Goal: Transaction & Acquisition: Obtain resource

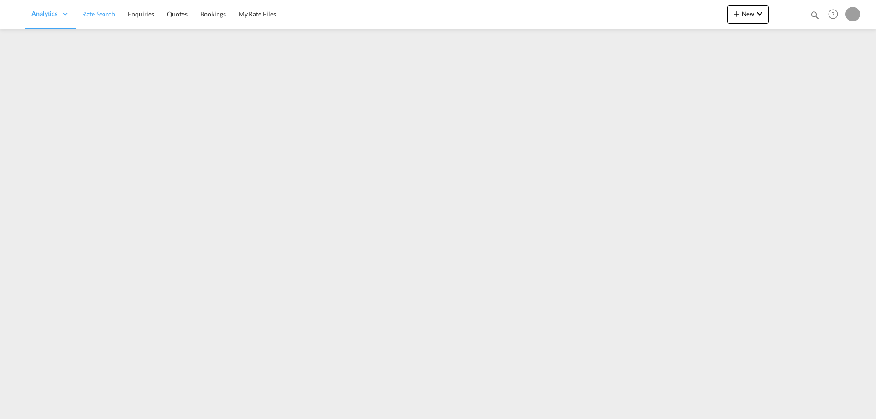
click at [107, 12] on span "Rate Search" at bounding box center [98, 14] width 33 height 8
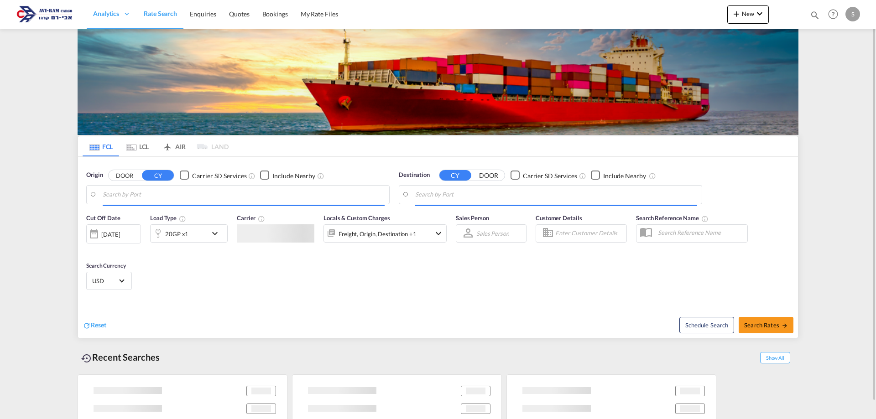
type input "[GEOGRAPHIC_DATA], [GEOGRAPHIC_DATA]"
type input "Ashdod, ILASH"
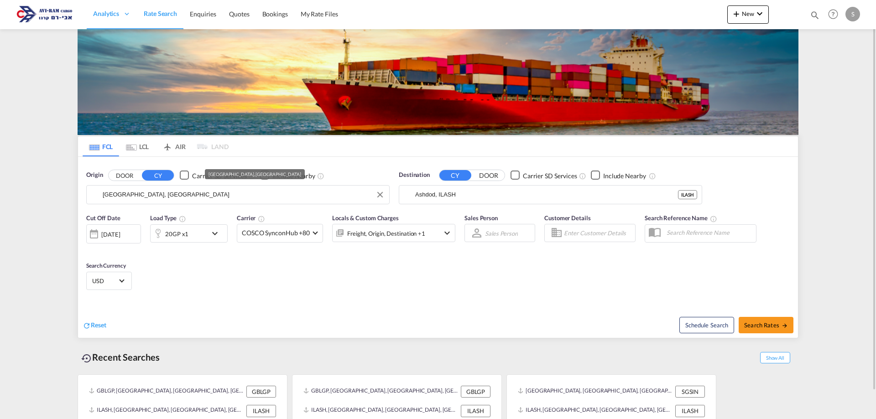
click at [157, 193] on input "[GEOGRAPHIC_DATA], [GEOGRAPHIC_DATA]" at bounding box center [244, 195] width 282 height 14
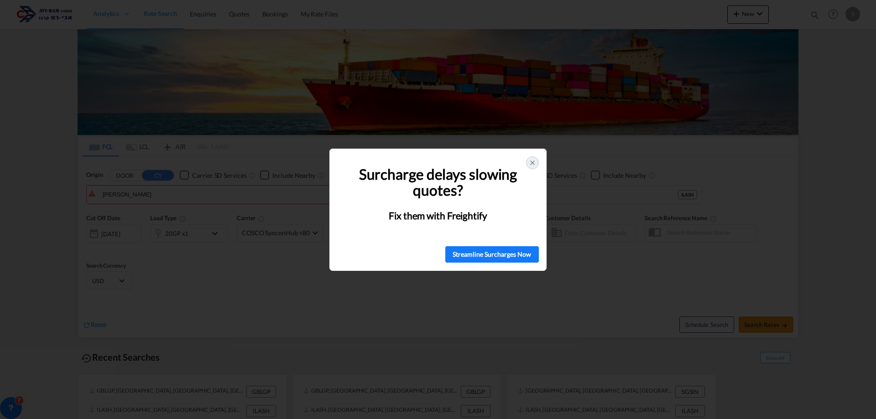
click at [531, 162] on icon at bounding box center [532, 162] width 7 height 7
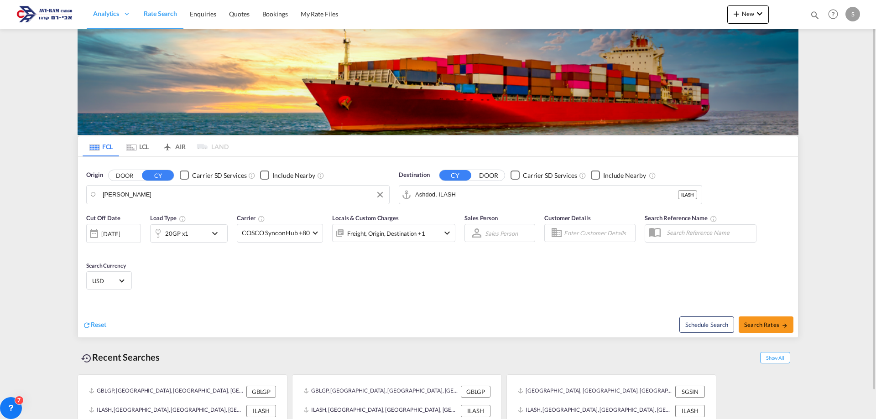
click at [156, 200] on body "Analytics Dashboard Rate Search Enquiries Quotes Bookings" at bounding box center [438, 209] width 876 height 419
click at [157, 197] on input "[PERSON_NAME]" at bounding box center [244, 195] width 282 height 14
drag, startPoint x: 149, startPoint y: 245, endPoint x: 181, endPoint y: 239, distance: 32.9
click at [150, 247] on div "[GEOGRAPHIC_DATA] [GEOGRAPHIC_DATA] NLRTM" at bounding box center [173, 260] width 173 height 27
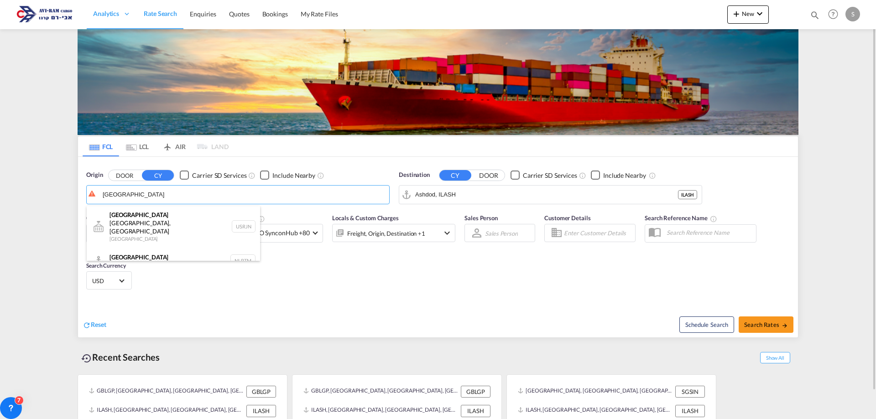
type input "[GEOGRAPHIC_DATA], NLRTM"
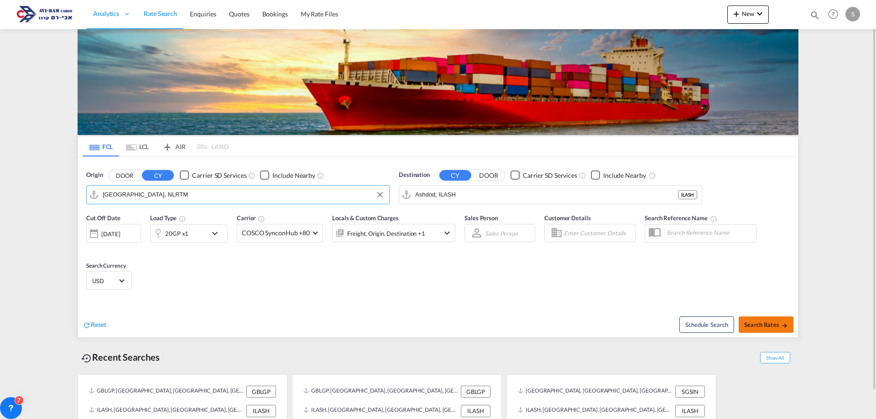
click at [769, 328] on span "Search Rates" at bounding box center [766, 324] width 44 height 7
type input "NLRTM to ILASH / [DATE]"
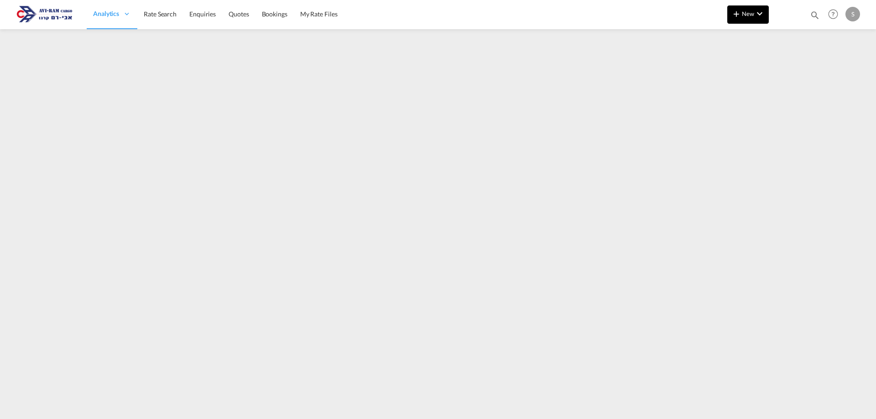
click at [743, 11] on span "New" at bounding box center [748, 13] width 34 height 7
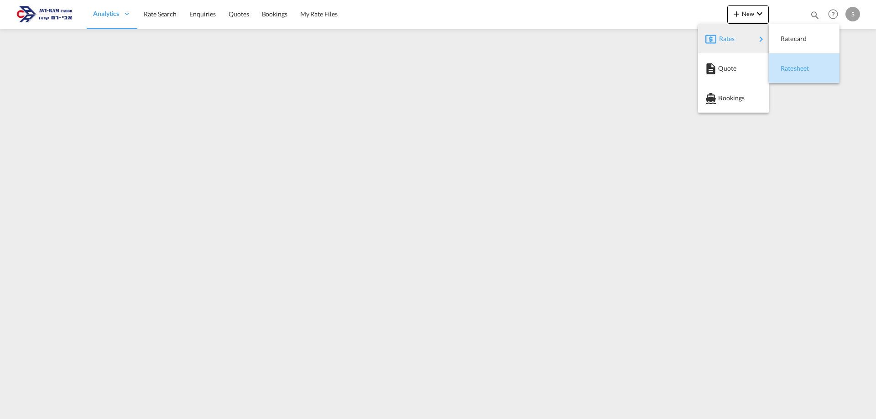
click at [791, 69] on span "Ratesheet" at bounding box center [786, 68] width 10 height 18
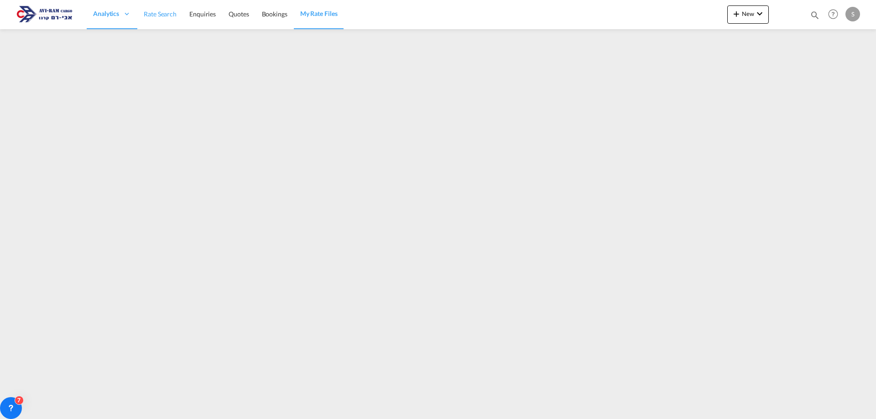
click at [172, 18] on span "Rate Search" at bounding box center [160, 14] width 33 height 9
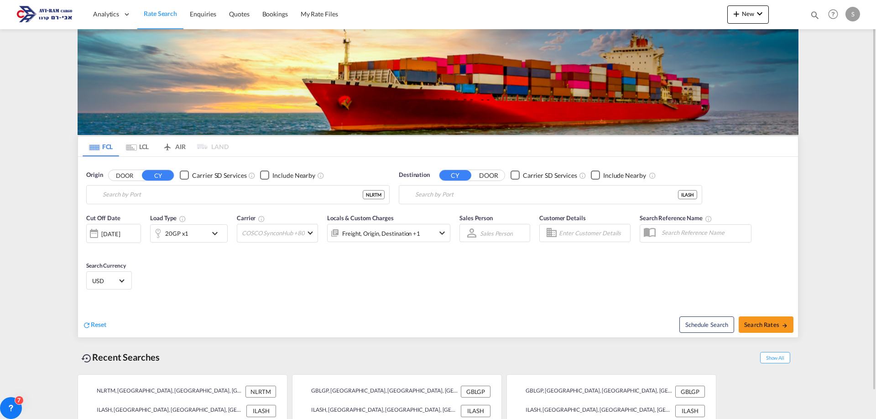
type input "[GEOGRAPHIC_DATA], NLRTM"
type input "Ashdod, ILASH"
